Goal: Book appointment/travel/reservation

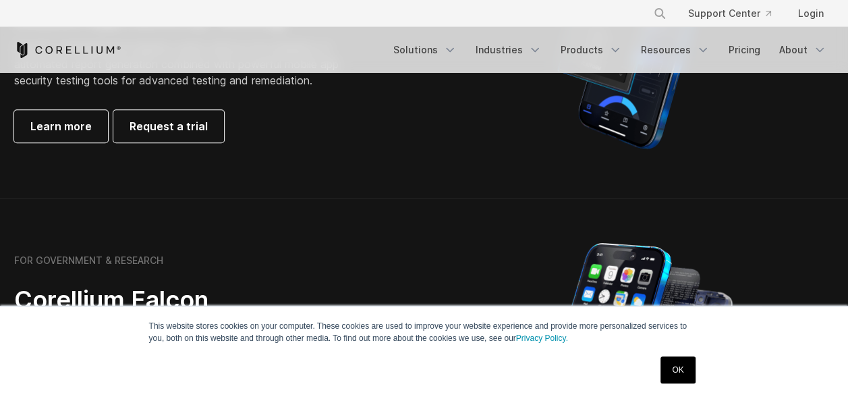
click at [685, 371] on link "OK" at bounding box center [677, 369] width 34 height 27
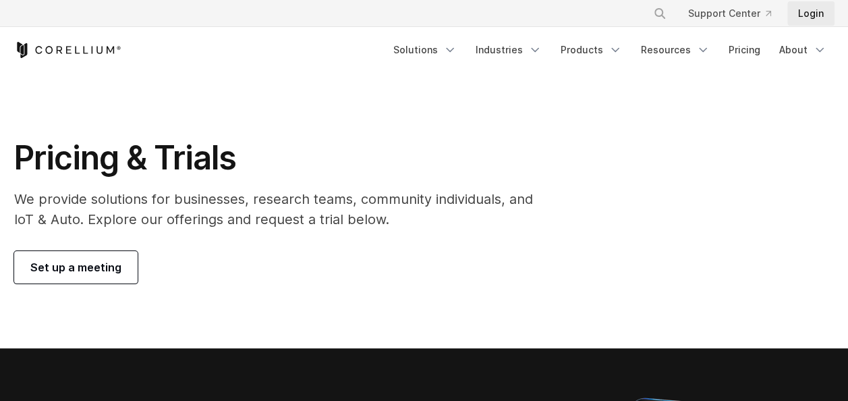
click at [812, 12] on link "Login" at bounding box center [810, 13] width 47 height 24
click at [805, 13] on link "Login" at bounding box center [810, 13] width 47 height 24
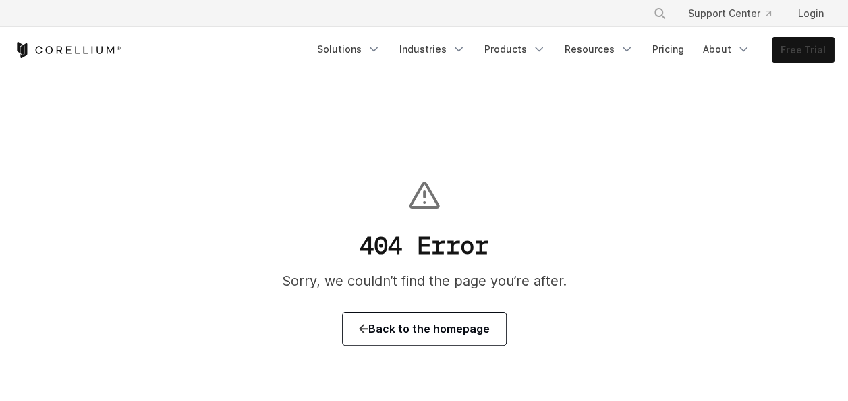
click at [786, 52] on link "Free Trial" at bounding box center [802, 50] width 61 height 24
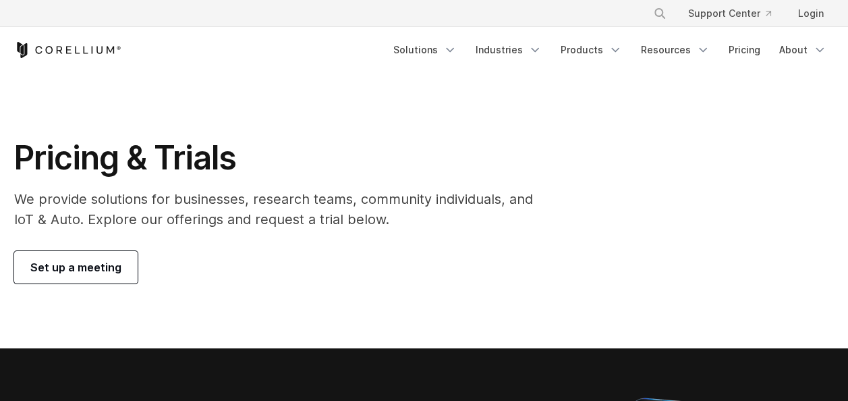
click at [89, 271] on span "Set up a meeting" at bounding box center [75, 267] width 91 height 16
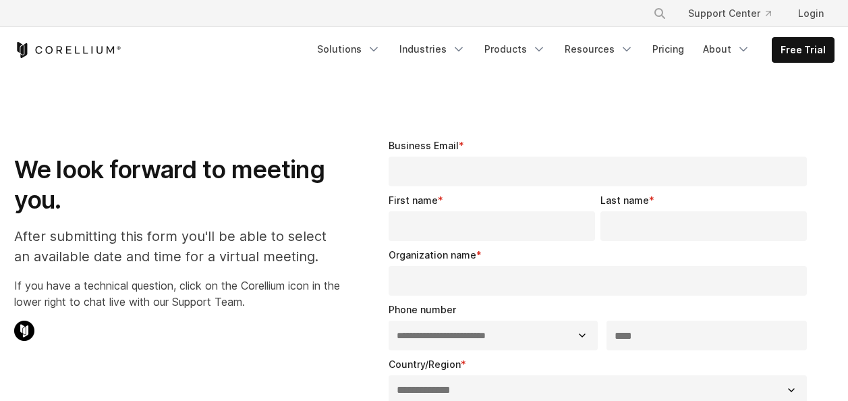
select select "**"
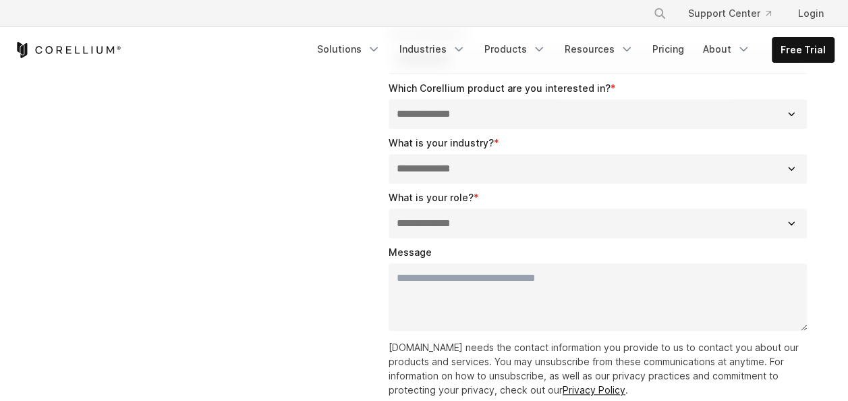
scroll to position [405, 0]
